Goal: Navigation & Orientation: Find specific page/section

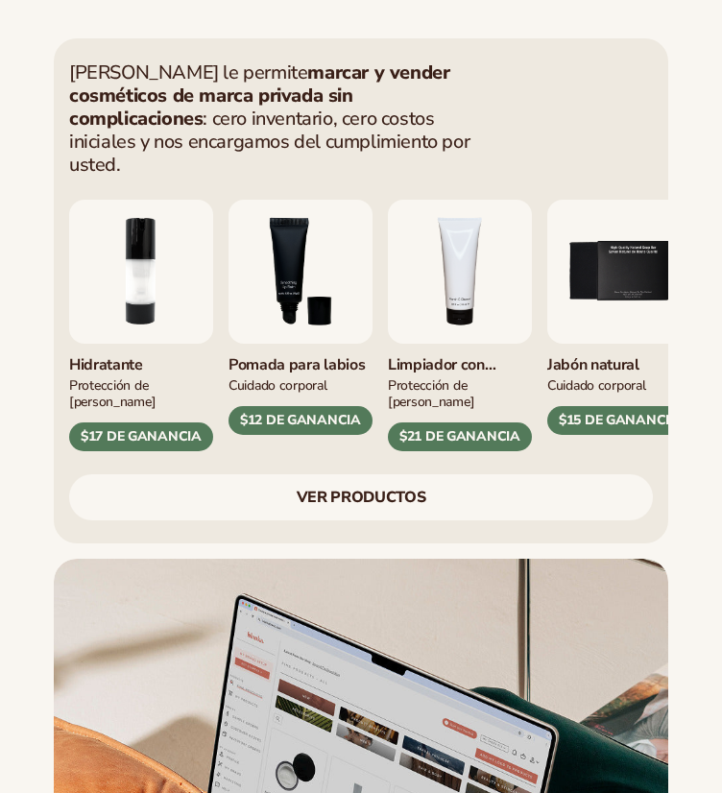
scroll to position [1209, 0]
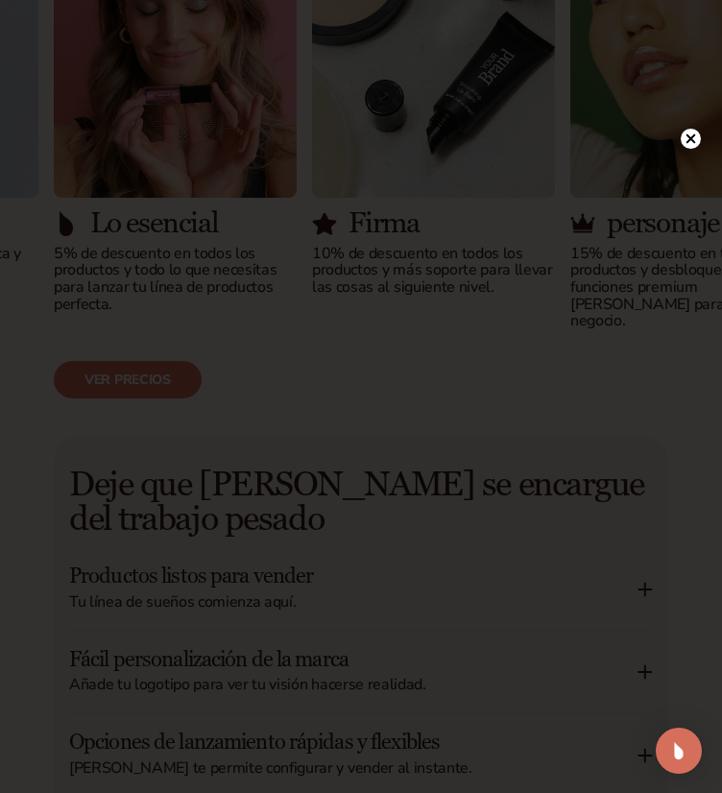
scroll to position [2783, 0]
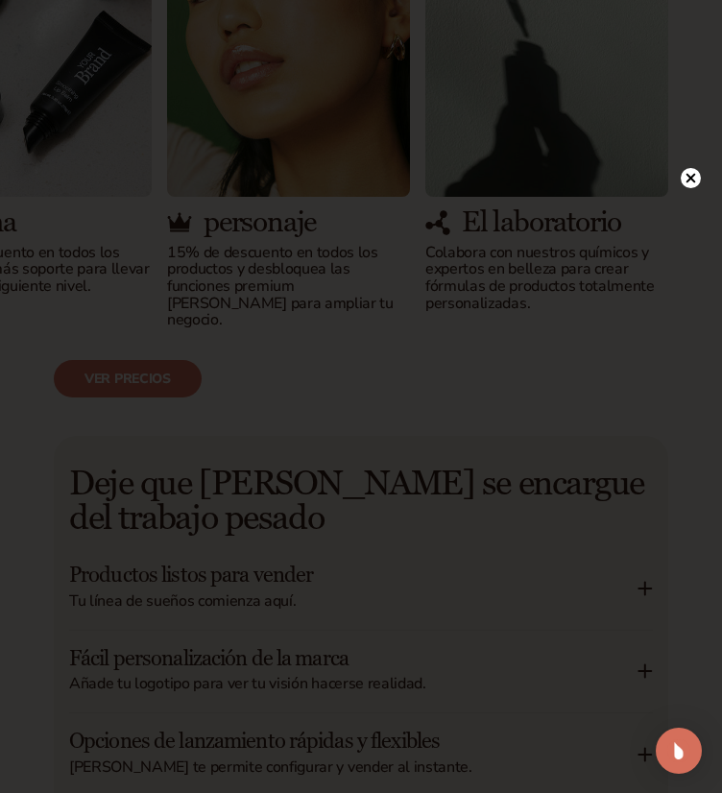
click at [687, 171] on circle at bounding box center [690, 178] width 20 height 20
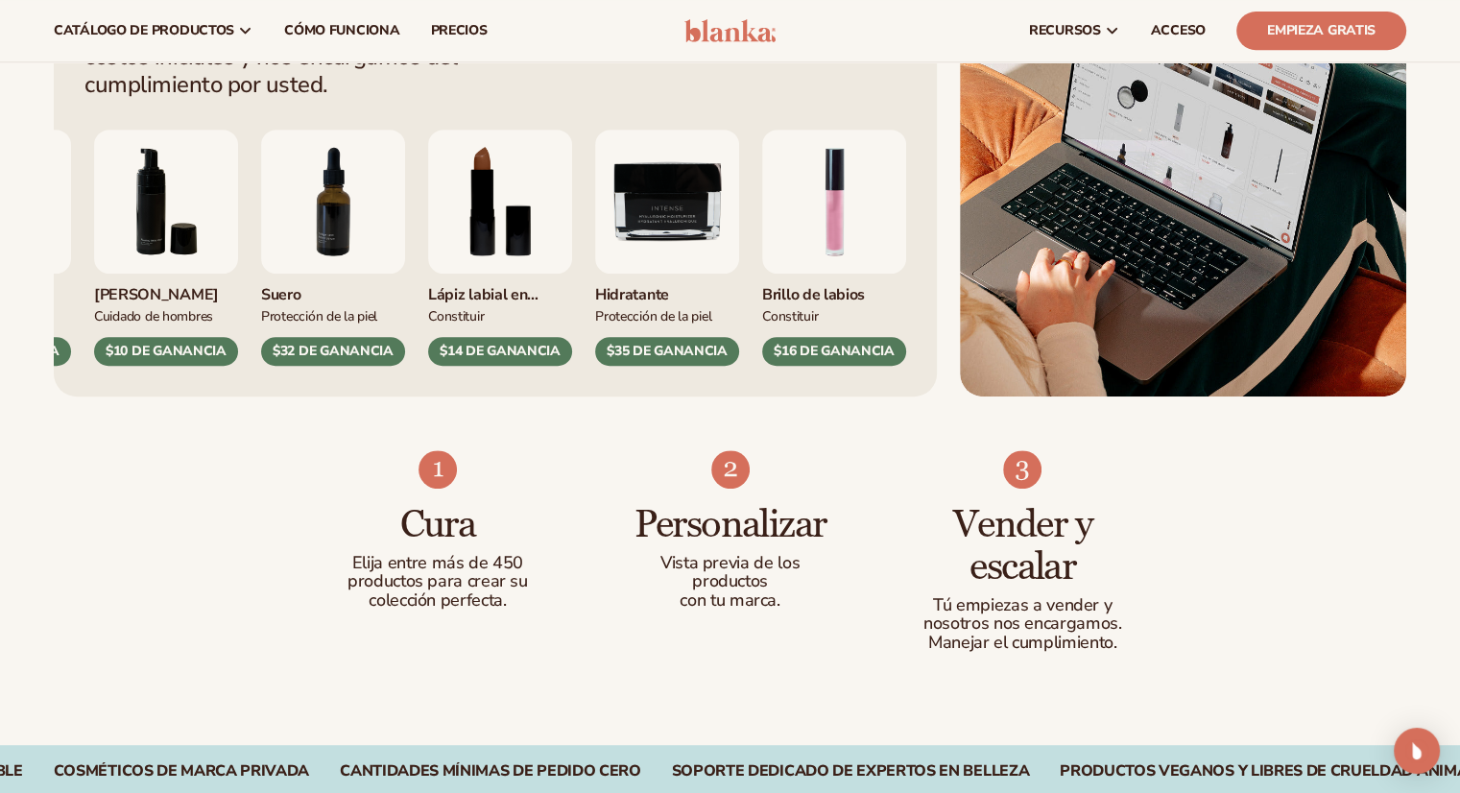
scroll to position [0, 0]
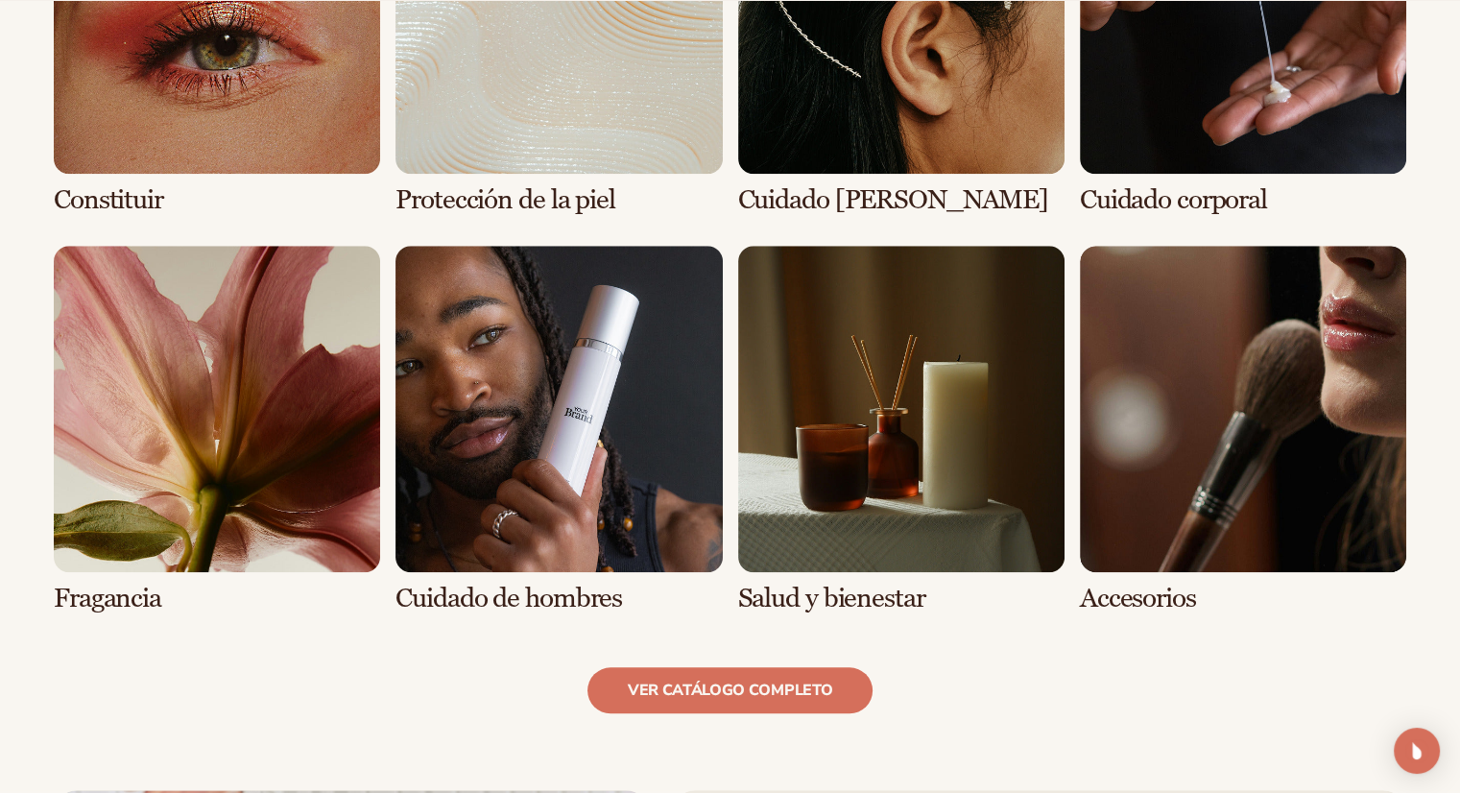
scroll to position [1601, 0]
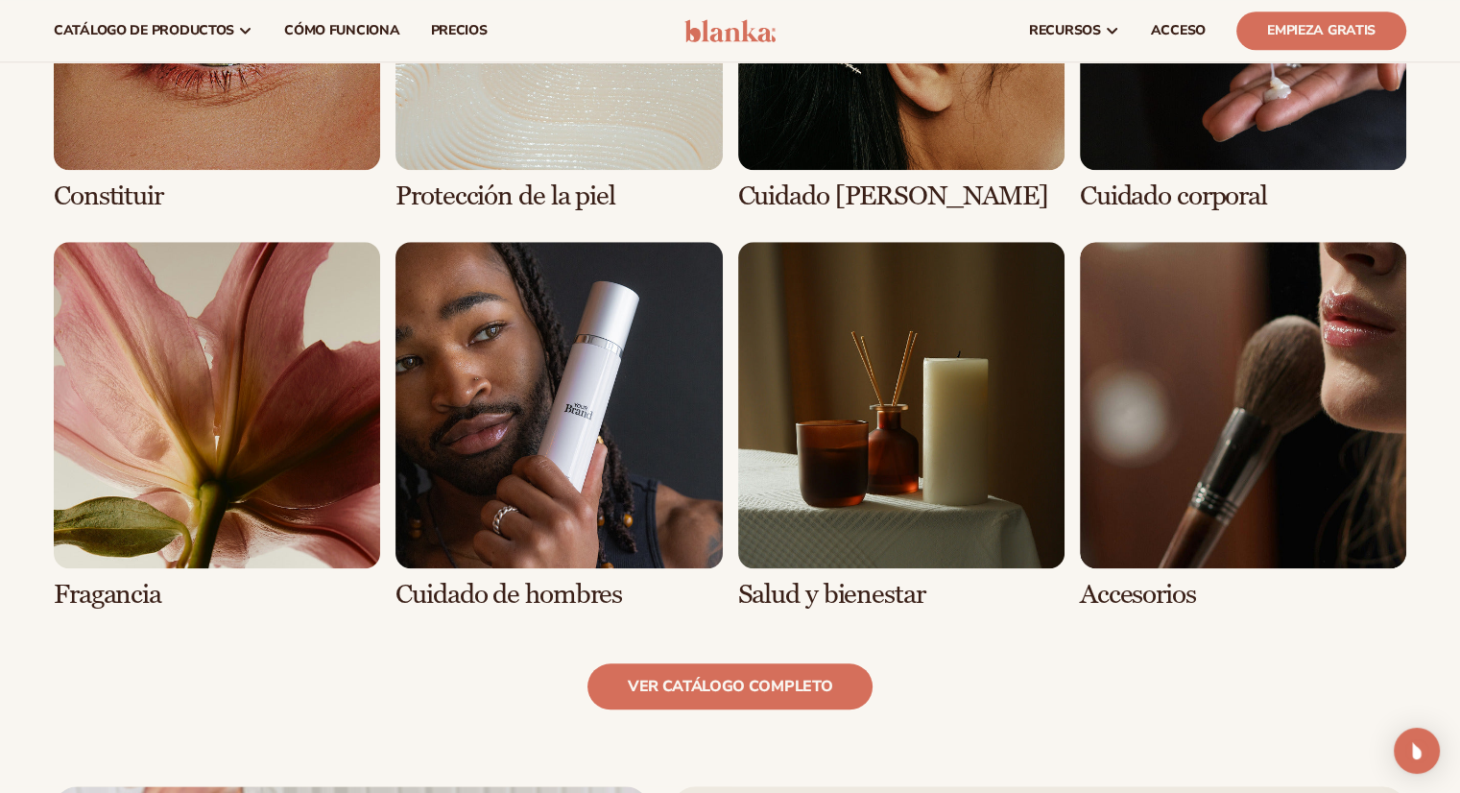
click at [721, 383] on link "8 / 8" at bounding box center [1243, 426] width 326 height 368
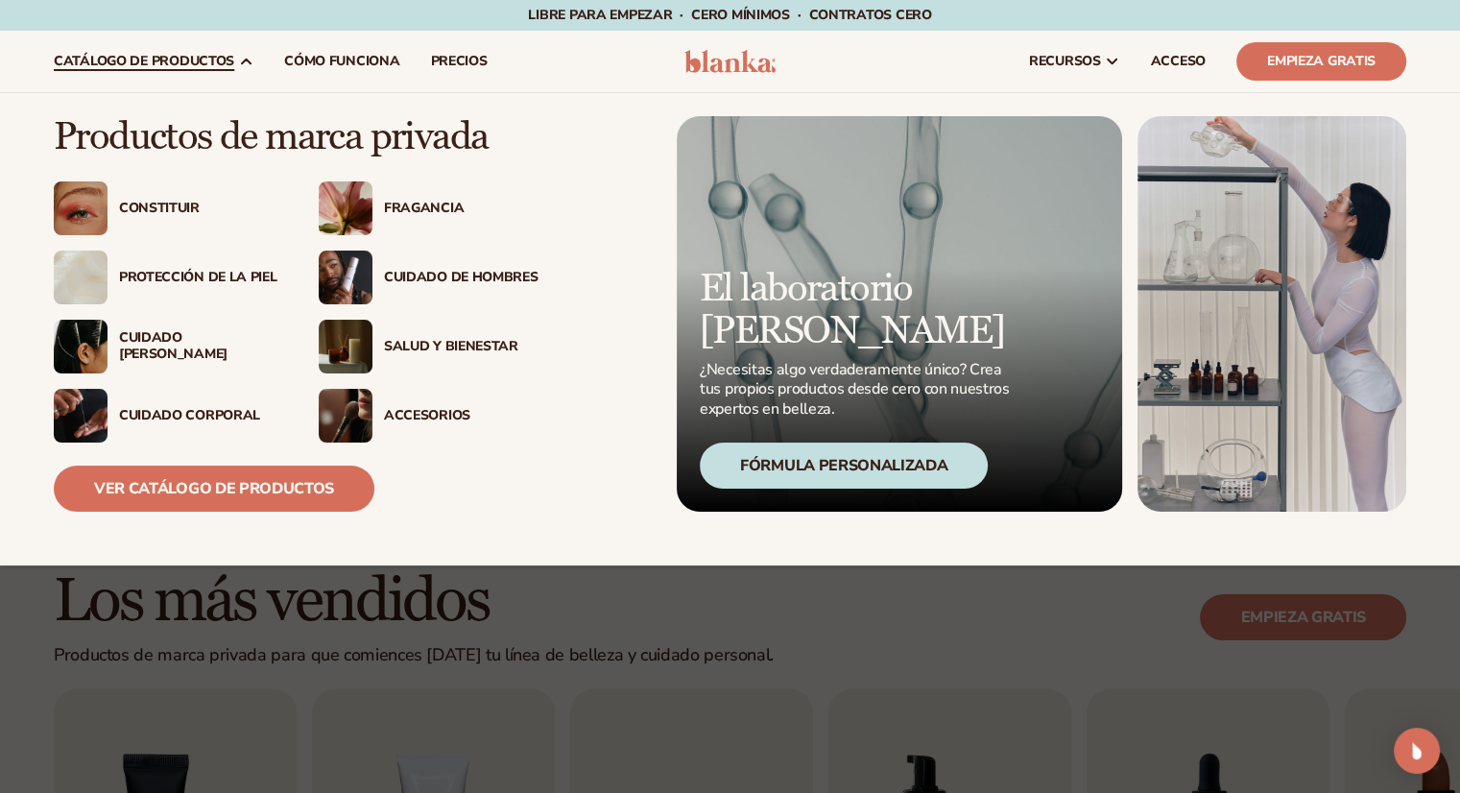
click at [357, 404] on img at bounding box center [346, 416] width 54 height 54
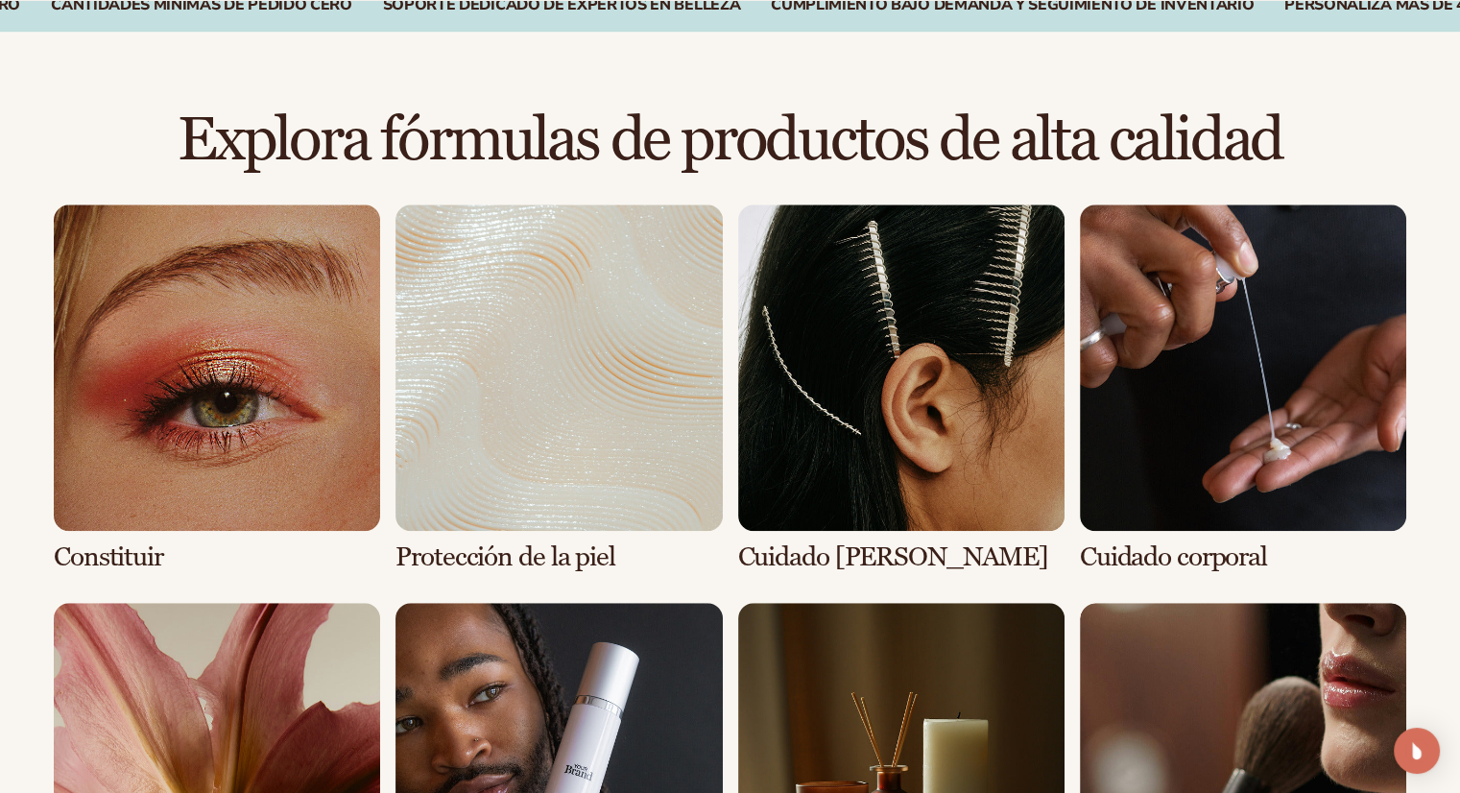
scroll to position [1261, 0]
